Goal: Information Seeking & Learning: Learn about a topic

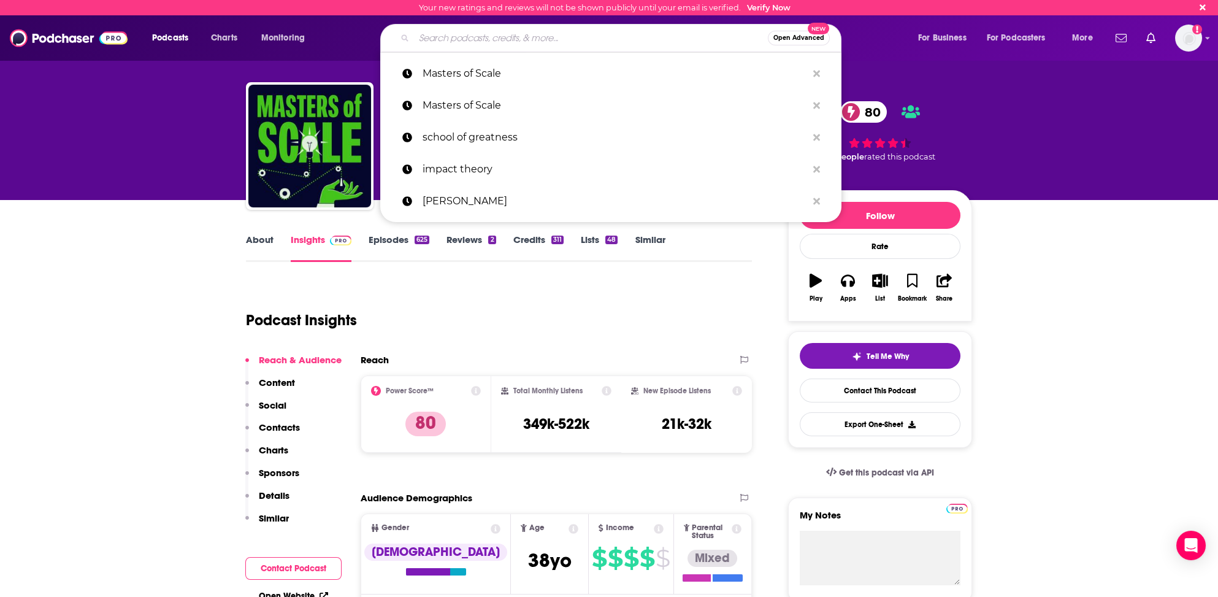
click at [454, 37] on input "Search podcasts, credits, & more..." at bounding box center [591, 38] width 354 height 20
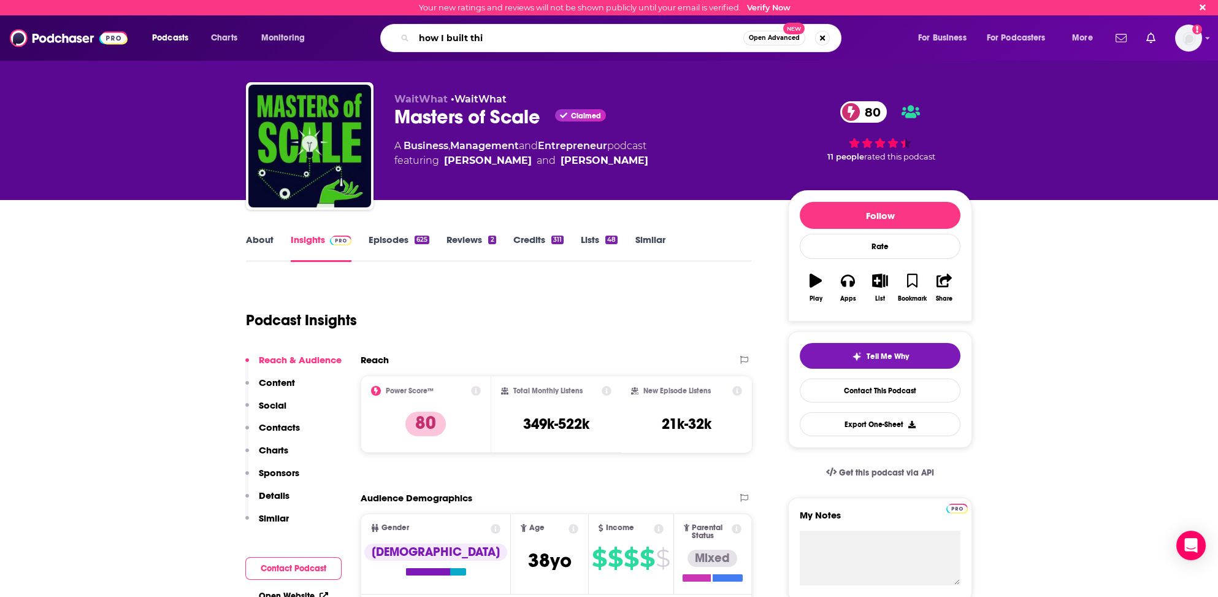
type input "how I built this"
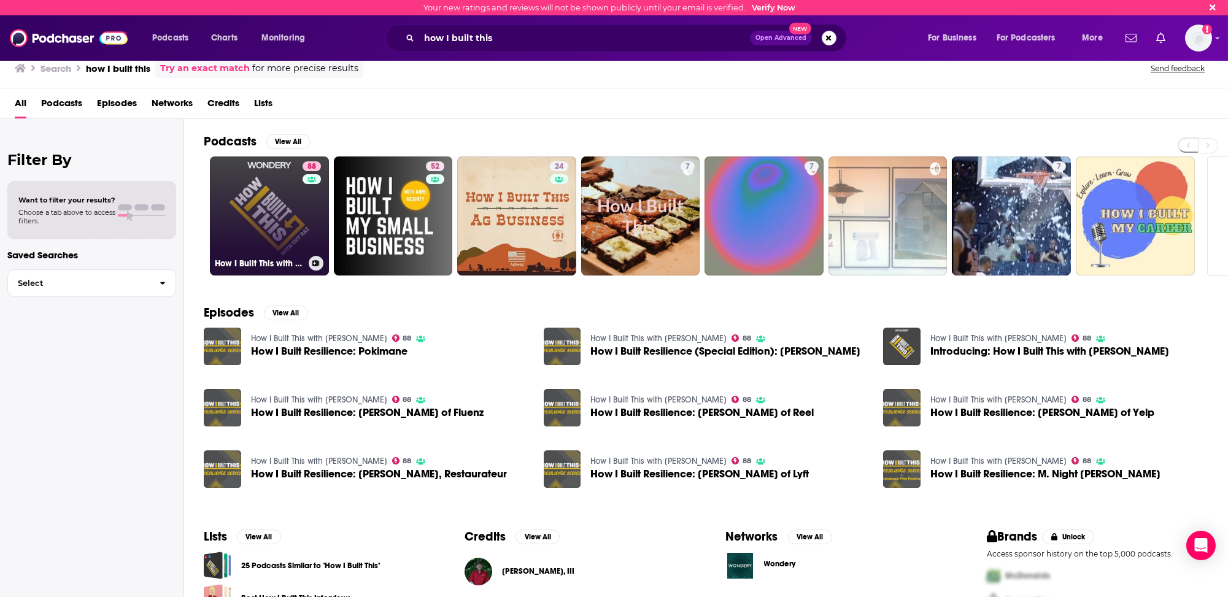
click at [267, 248] on link "88 How I Built This with [PERSON_NAME]" at bounding box center [269, 215] width 119 height 119
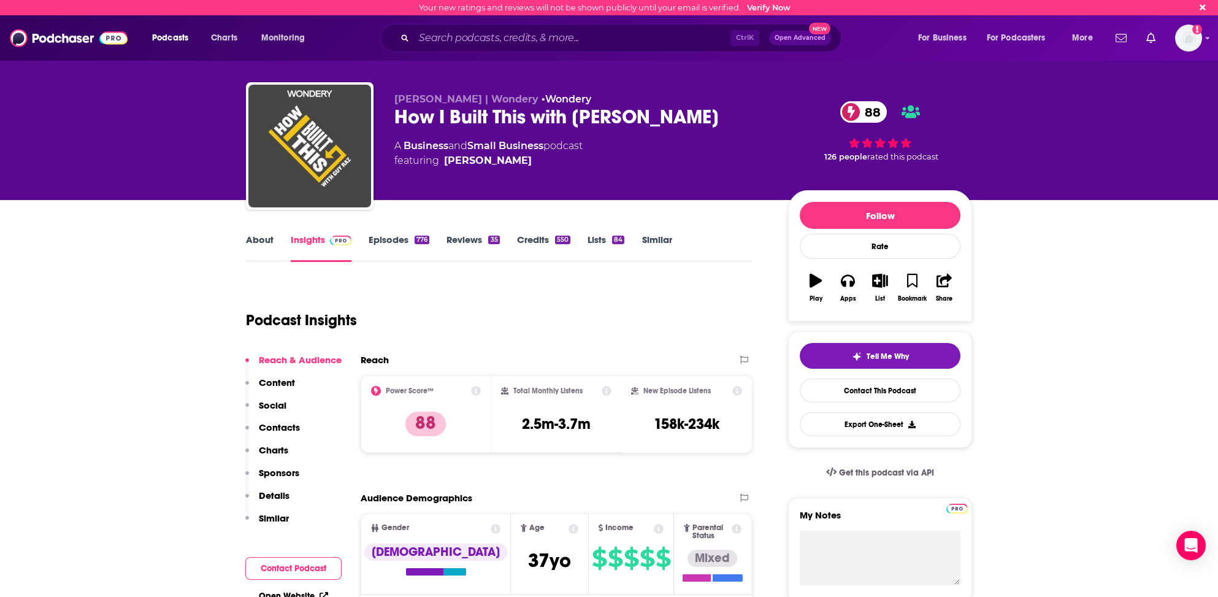
click at [285, 426] on p "Contacts" at bounding box center [279, 427] width 41 height 12
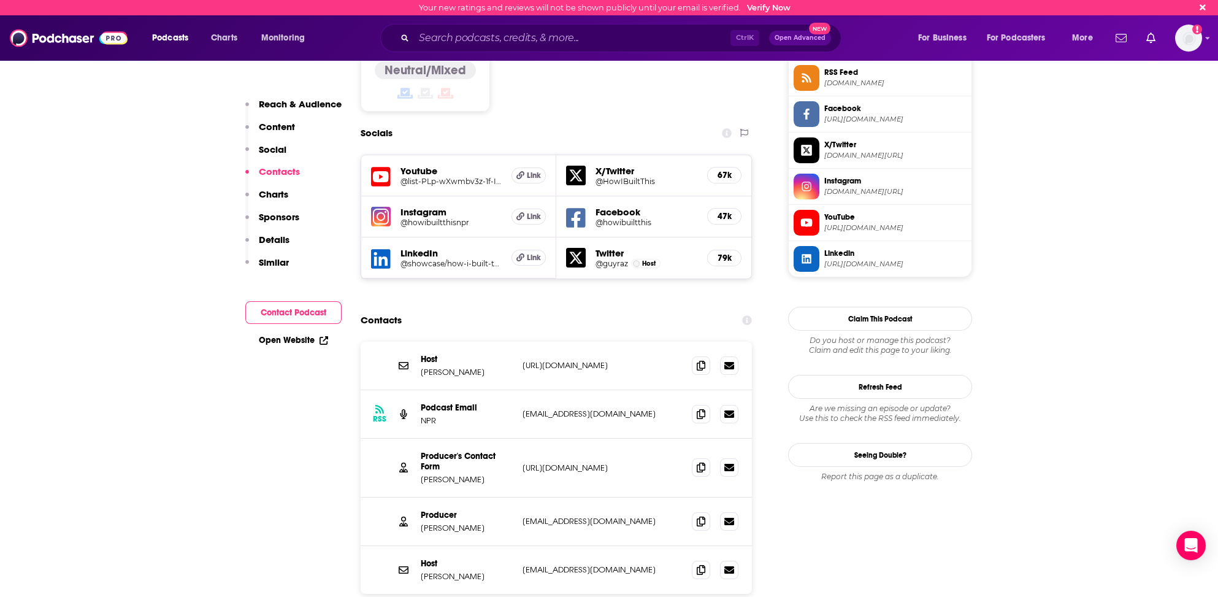
scroll to position [1077, 0]
